Goal: Information Seeking & Learning: Check status

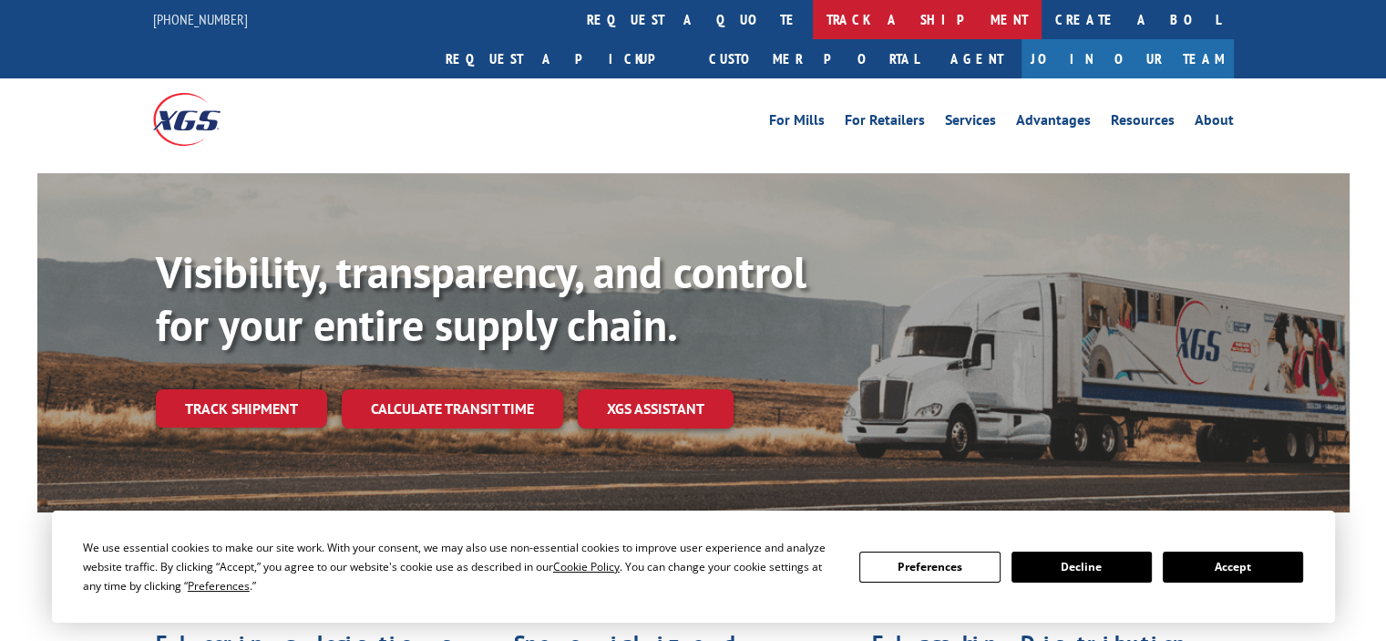
click at [813, 28] on link "track a shipment" at bounding box center [927, 19] width 229 height 39
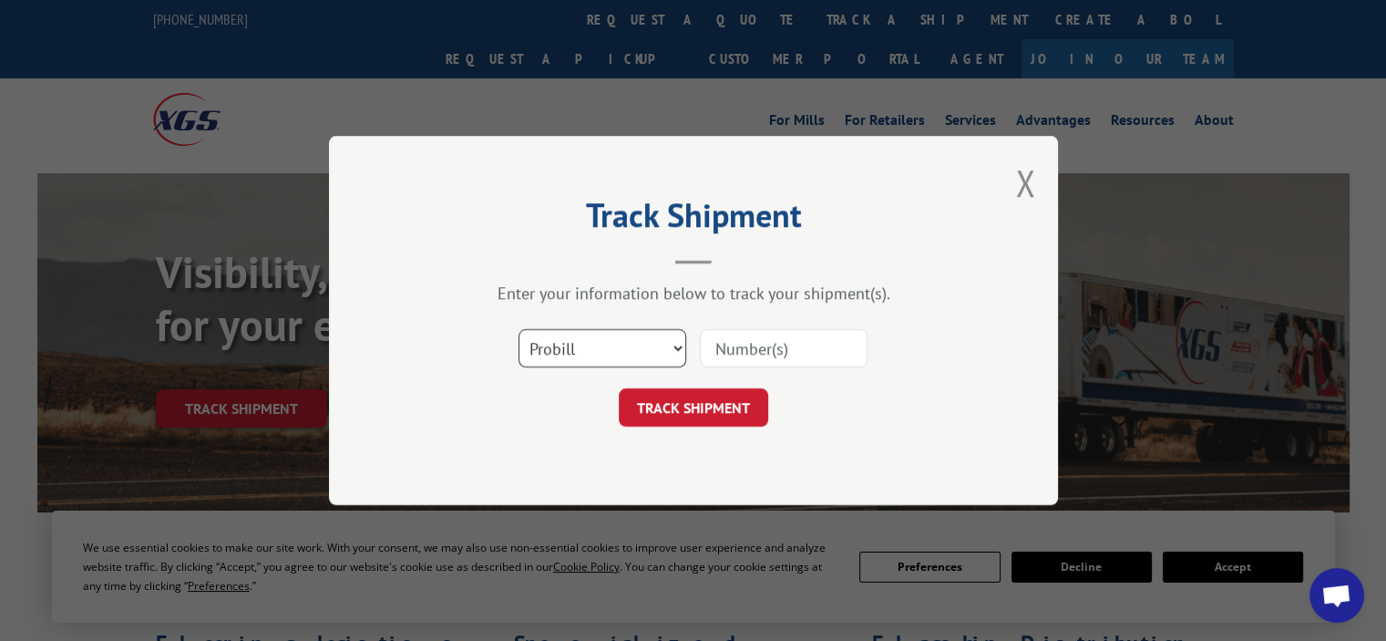
click at [677, 347] on select "Select category... Probill BOL PO" at bounding box center [603, 348] width 168 height 38
select select "po"
click at [519, 329] on select "Select category... Probill BOL PO" at bounding box center [603, 348] width 168 height 38
click at [748, 349] on input at bounding box center [784, 348] width 168 height 38
type input "2-1193365"
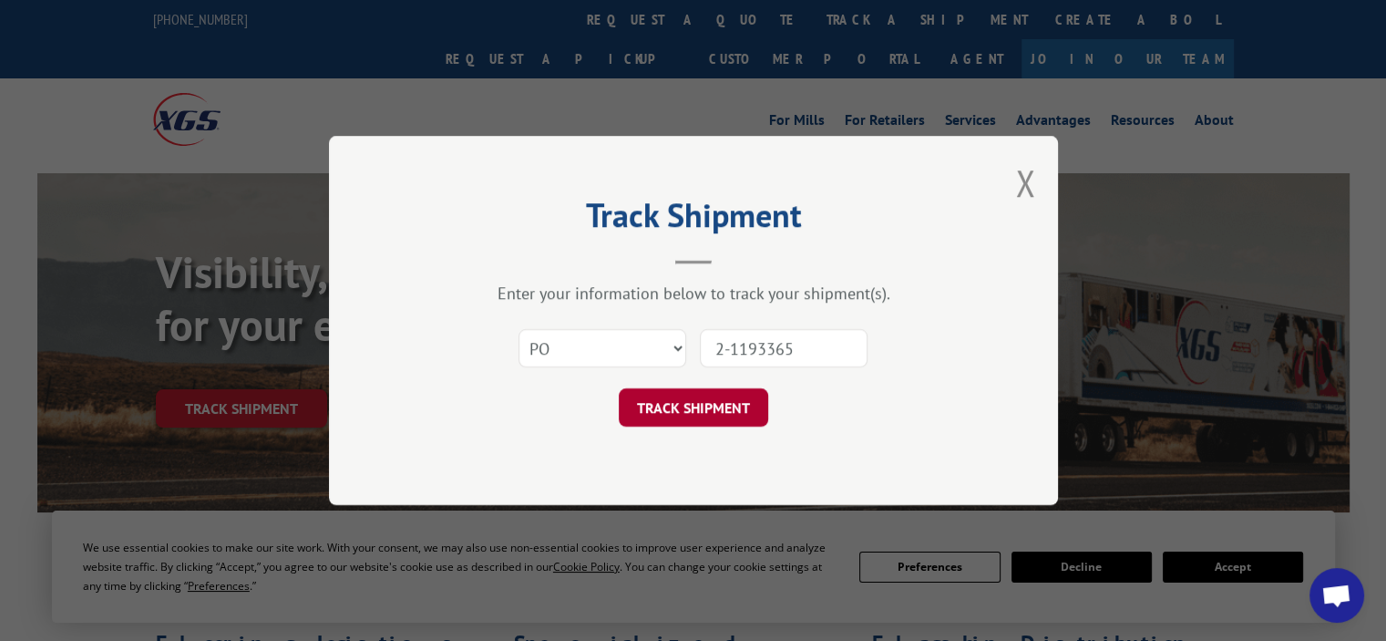
click at [720, 412] on button "TRACK SHIPMENT" at bounding box center [693, 407] width 149 height 38
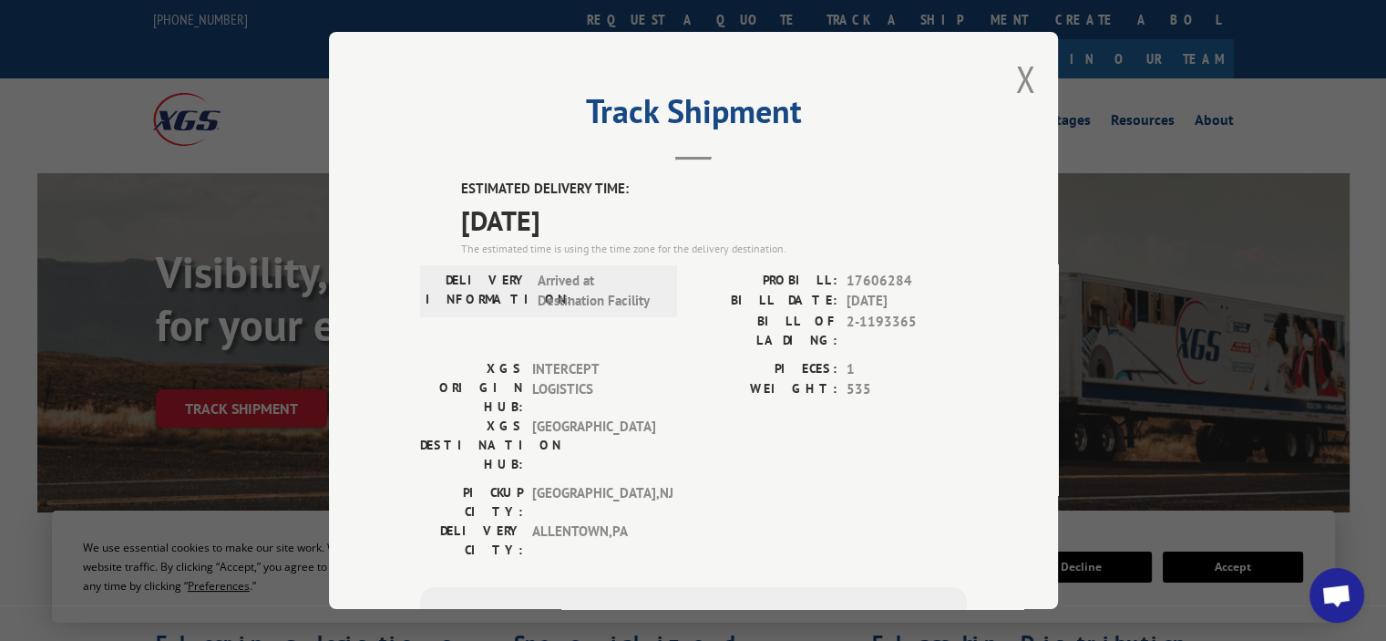
drag, startPoint x: 1022, startPoint y: 77, endPoint x: 1084, endPoint y: 1, distance: 97.8
click at [1022, 76] on button "Close modal" at bounding box center [1025, 79] width 20 height 48
